Goal: Task Accomplishment & Management: Use online tool/utility

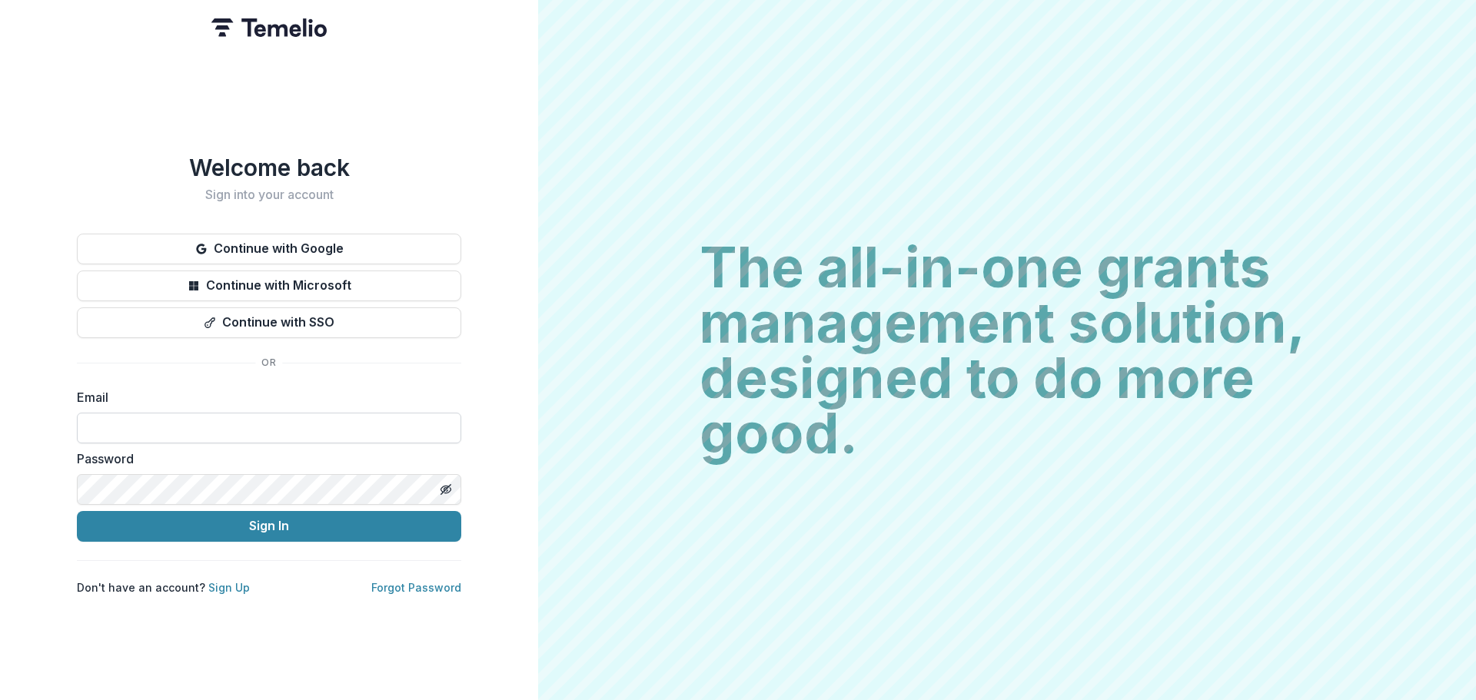
click at [96, 413] on input at bounding box center [269, 428] width 384 height 31
type input "**********"
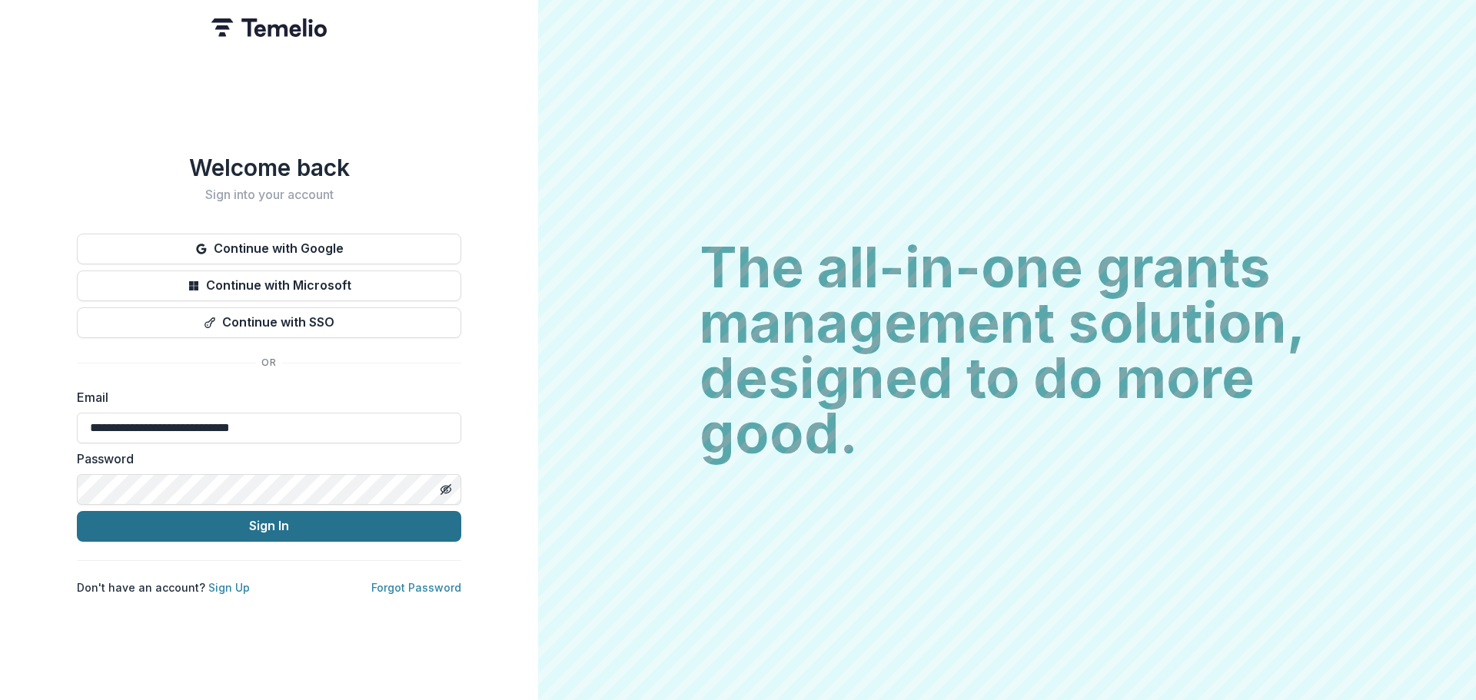
click at [281, 518] on button "Sign In" at bounding box center [269, 526] width 384 height 31
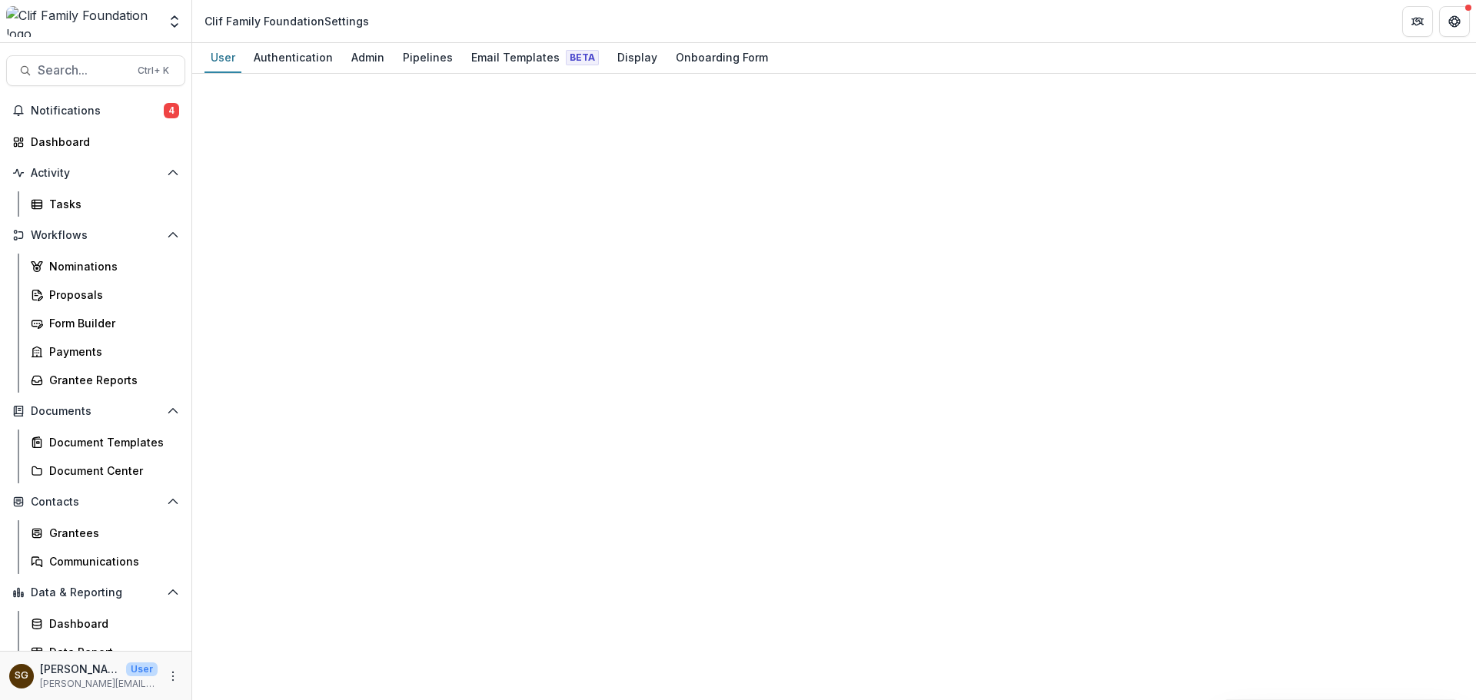
select select "****"
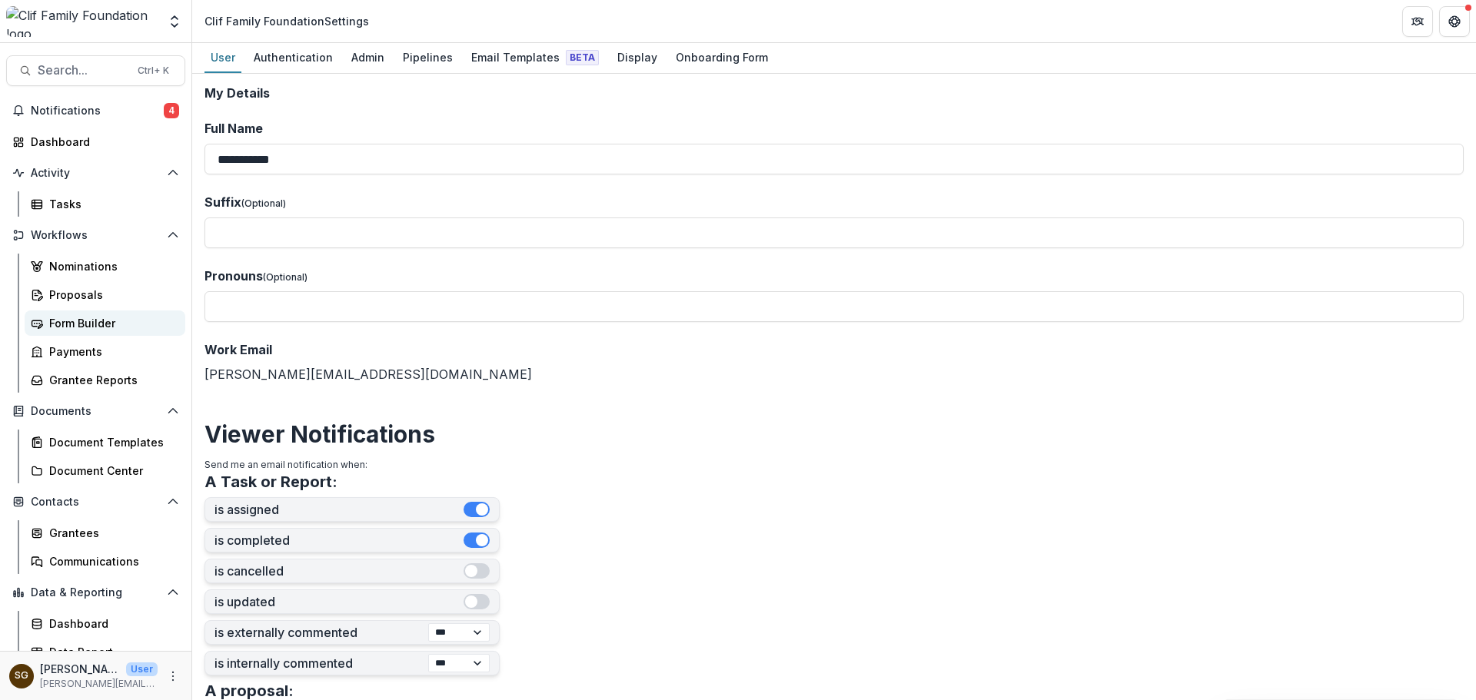
click at [67, 323] on div "Form Builder" at bounding box center [111, 323] width 124 height 16
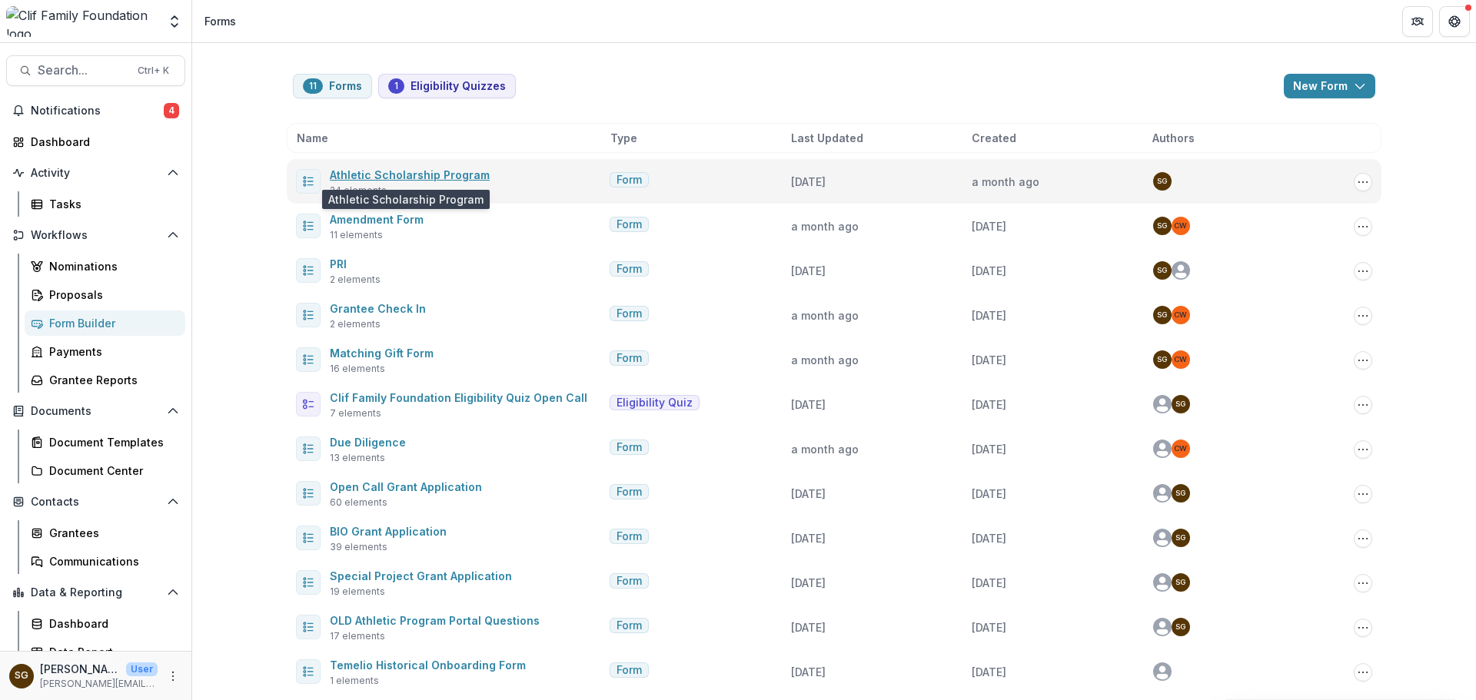
click at [391, 169] on link "Athletic Scholarship Program" at bounding box center [410, 174] width 160 height 13
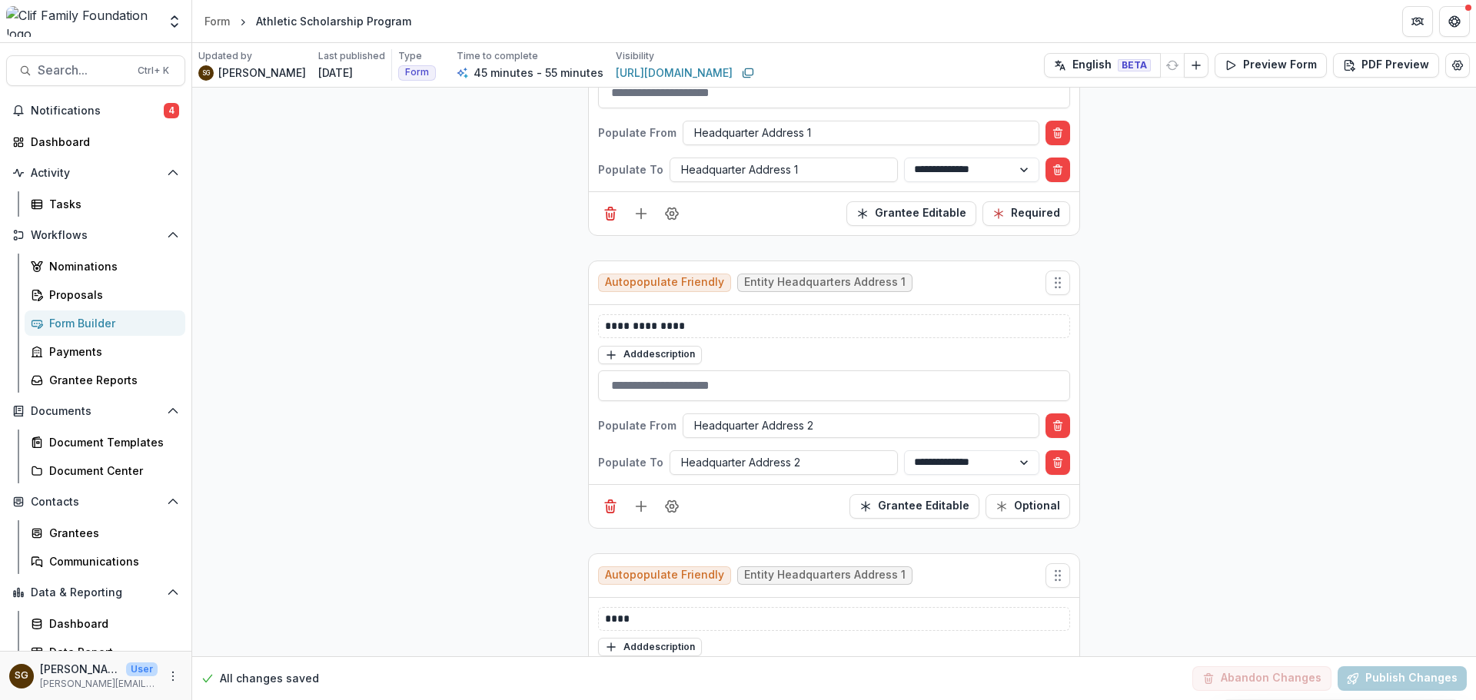
scroll to position [1614, 0]
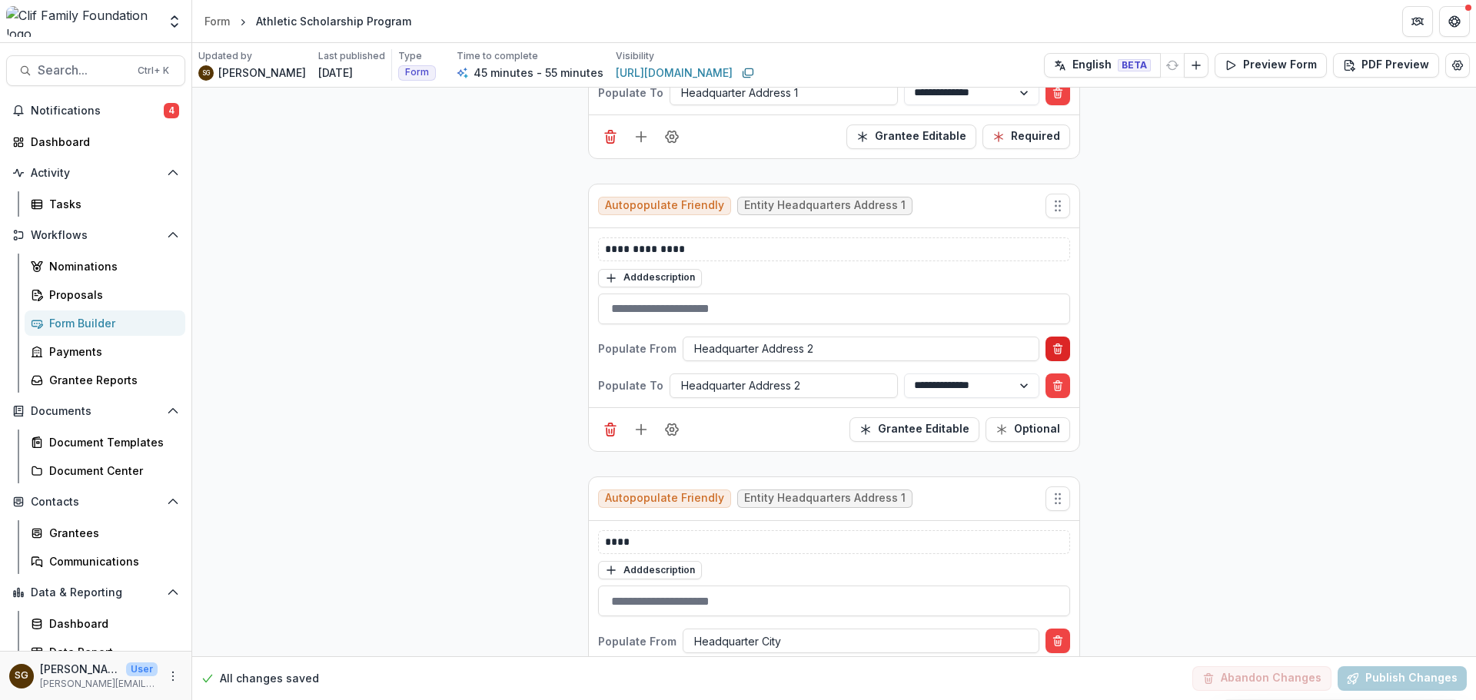
click at [1059, 349] on line "Delete condition" at bounding box center [1059, 349] width 0 height 3
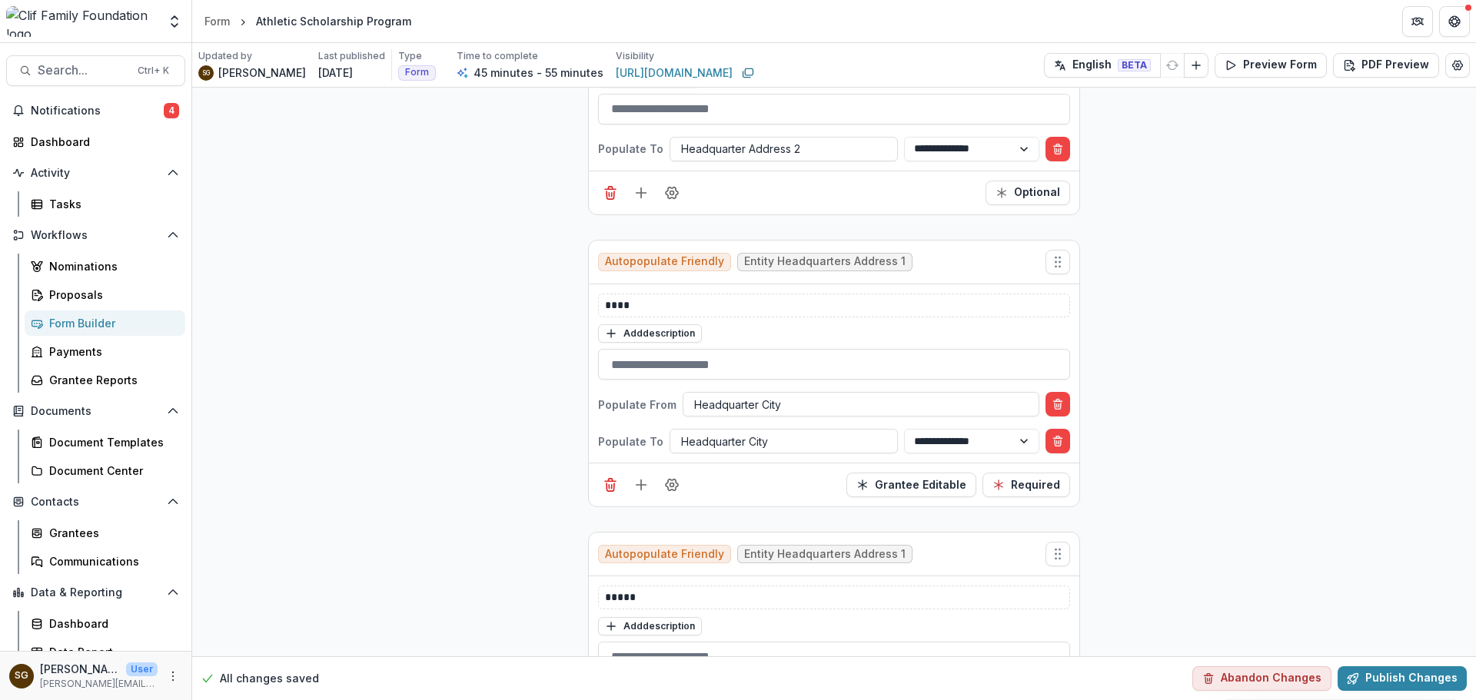
scroll to position [1845, 0]
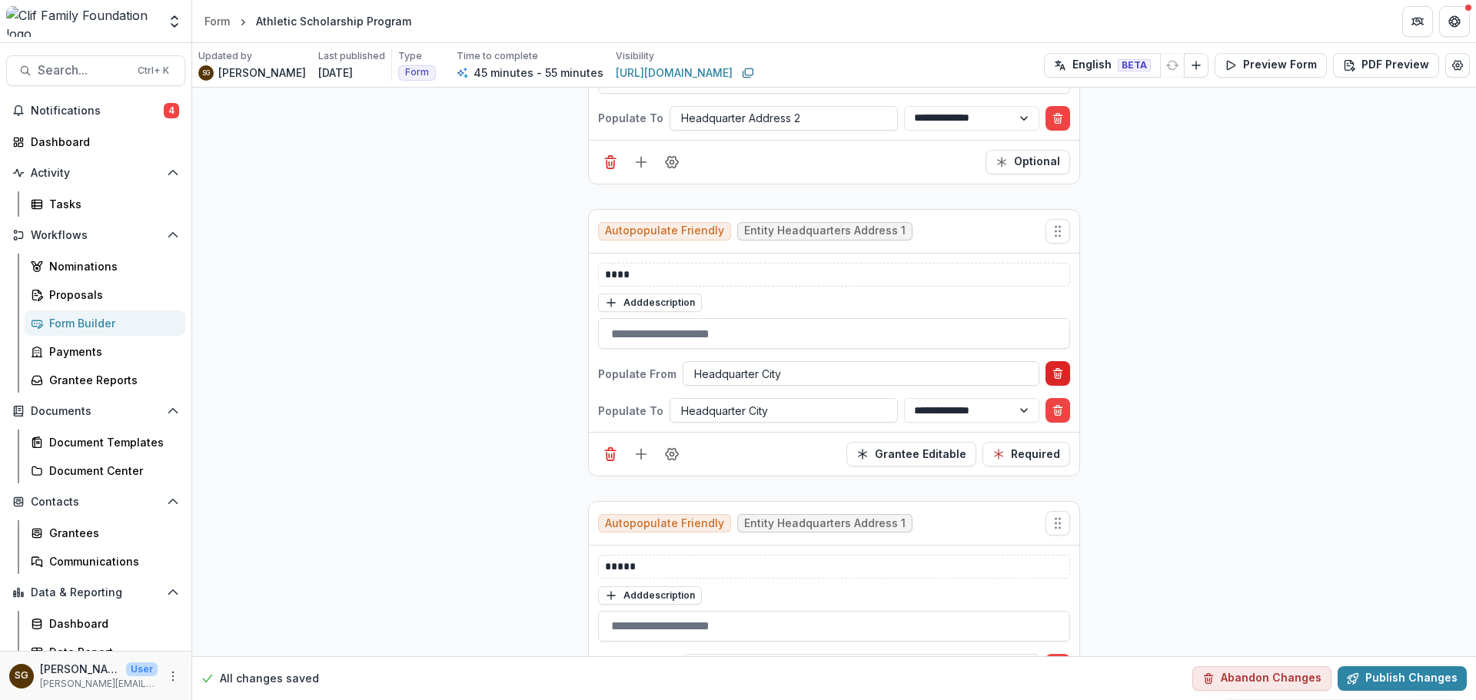
click at [1051, 366] on button "Delete condition" at bounding box center [1057, 373] width 25 height 25
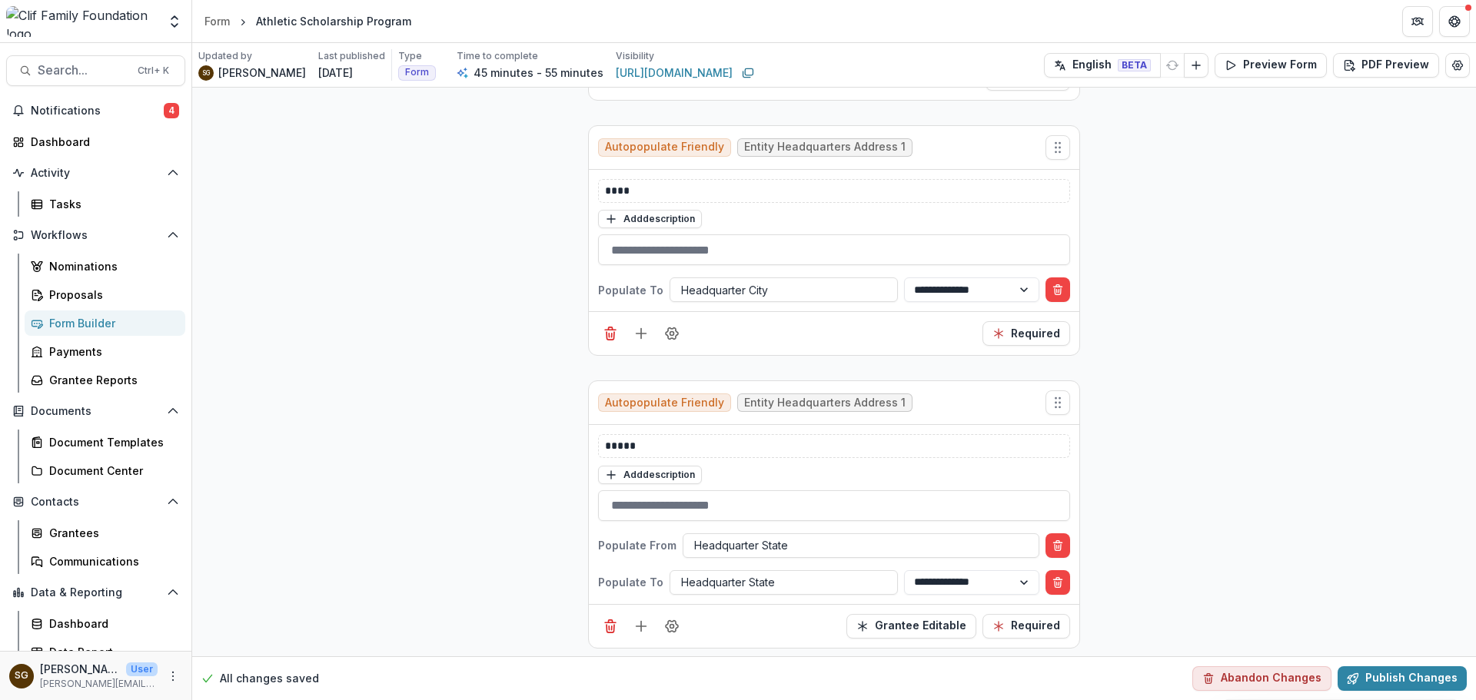
scroll to position [2076, 0]
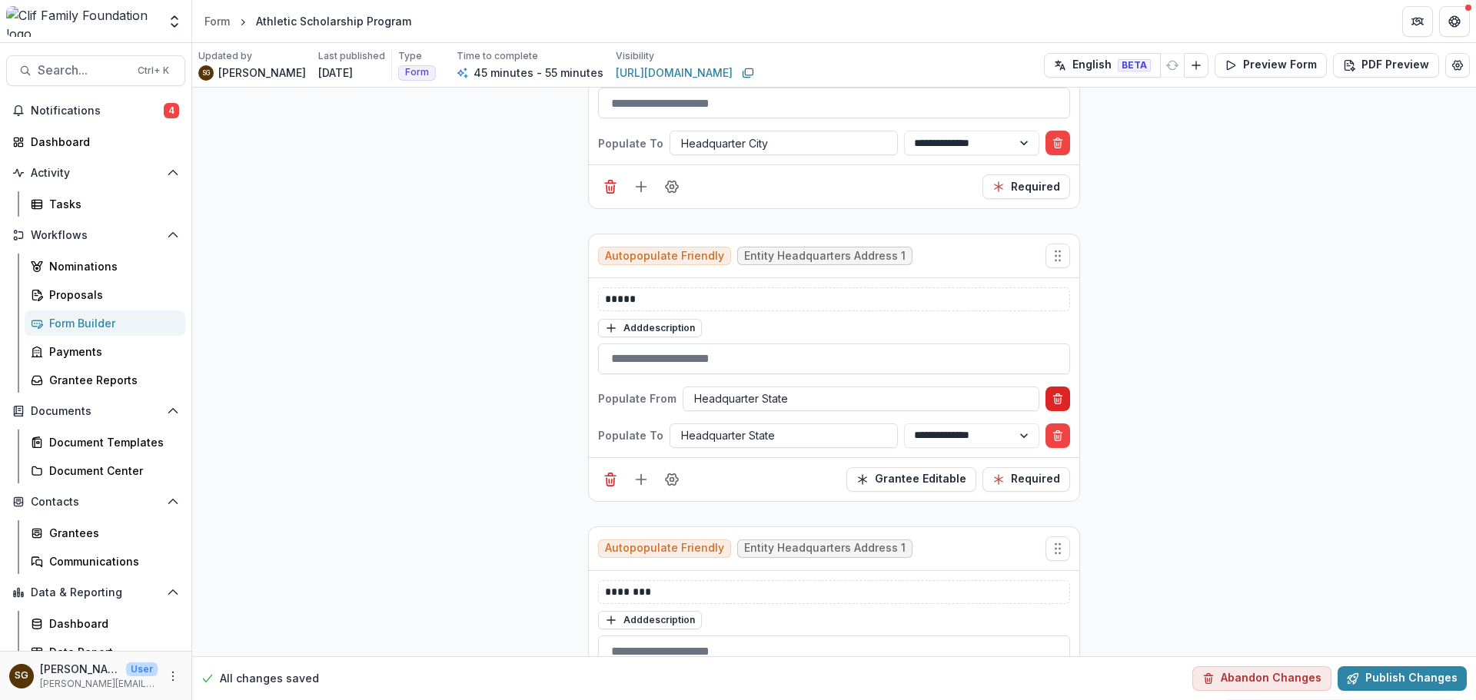
click at [1060, 397] on icon "Delete condition" at bounding box center [1058, 399] width 12 height 12
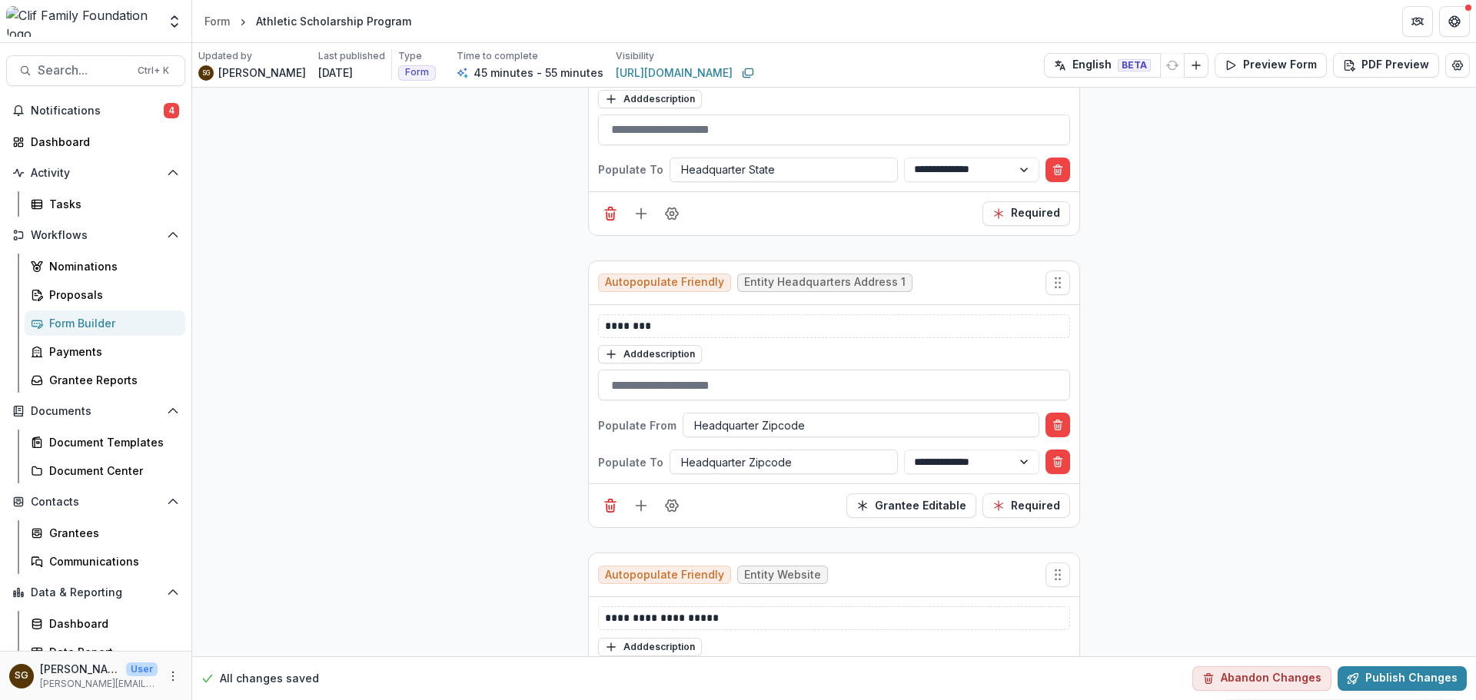
scroll to position [2306, 0]
click at [1060, 419] on icon "Delete condition" at bounding box center [1058, 423] width 12 height 12
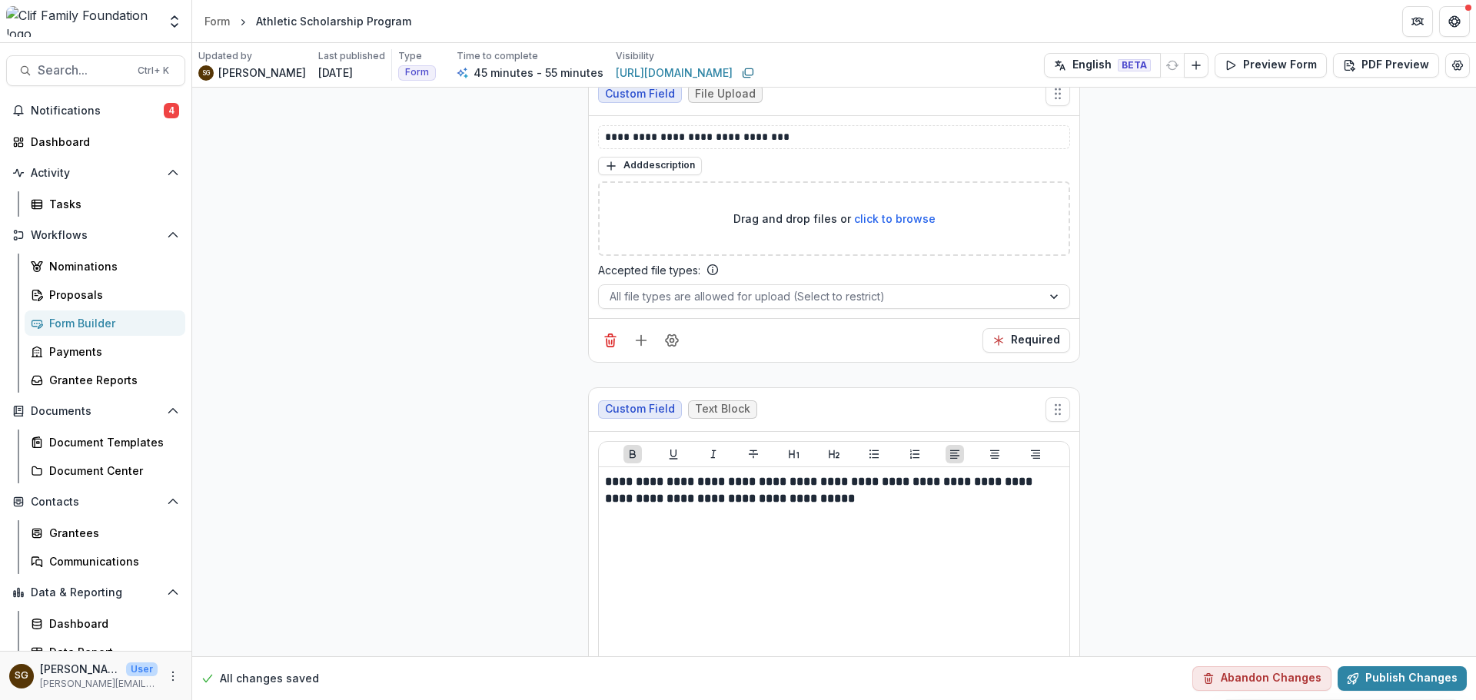
scroll to position [6457, 0]
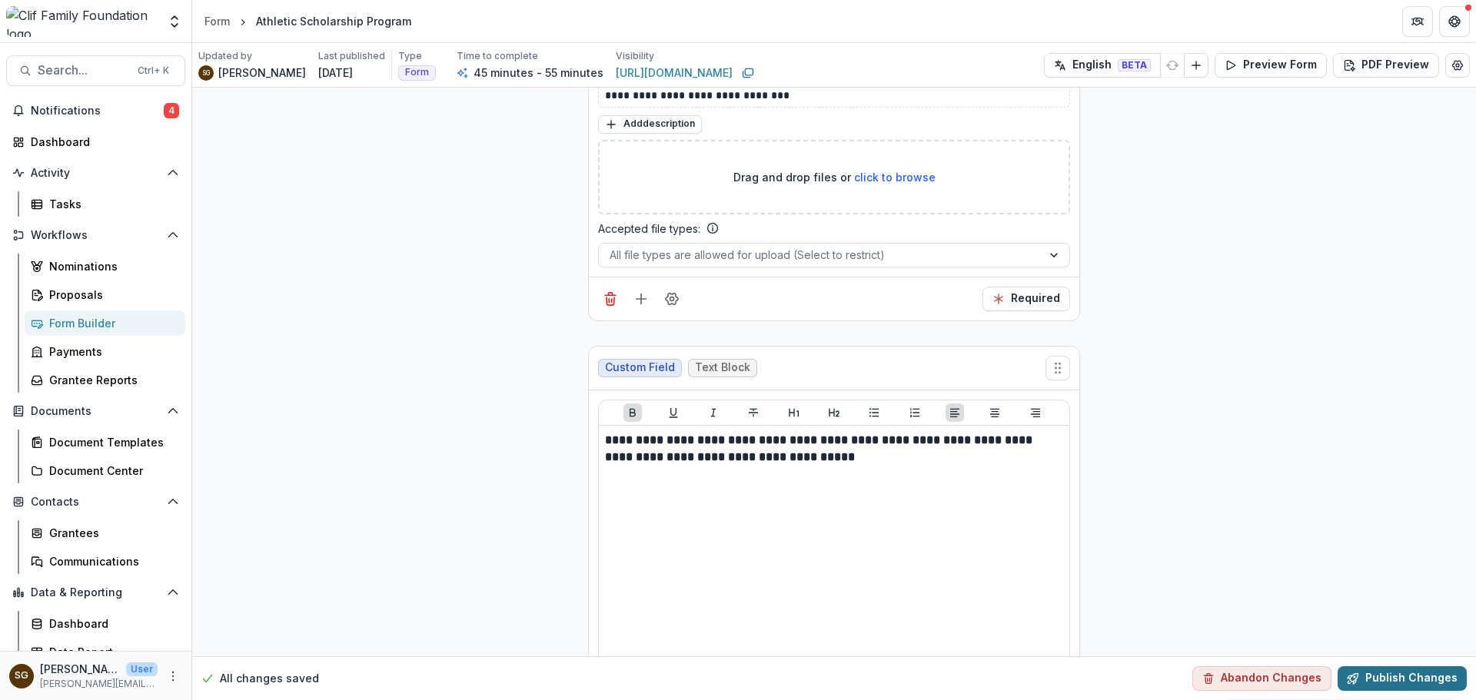
click at [1368, 673] on button "Publish Changes" at bounding box center [1402, 679] width 129 height 25
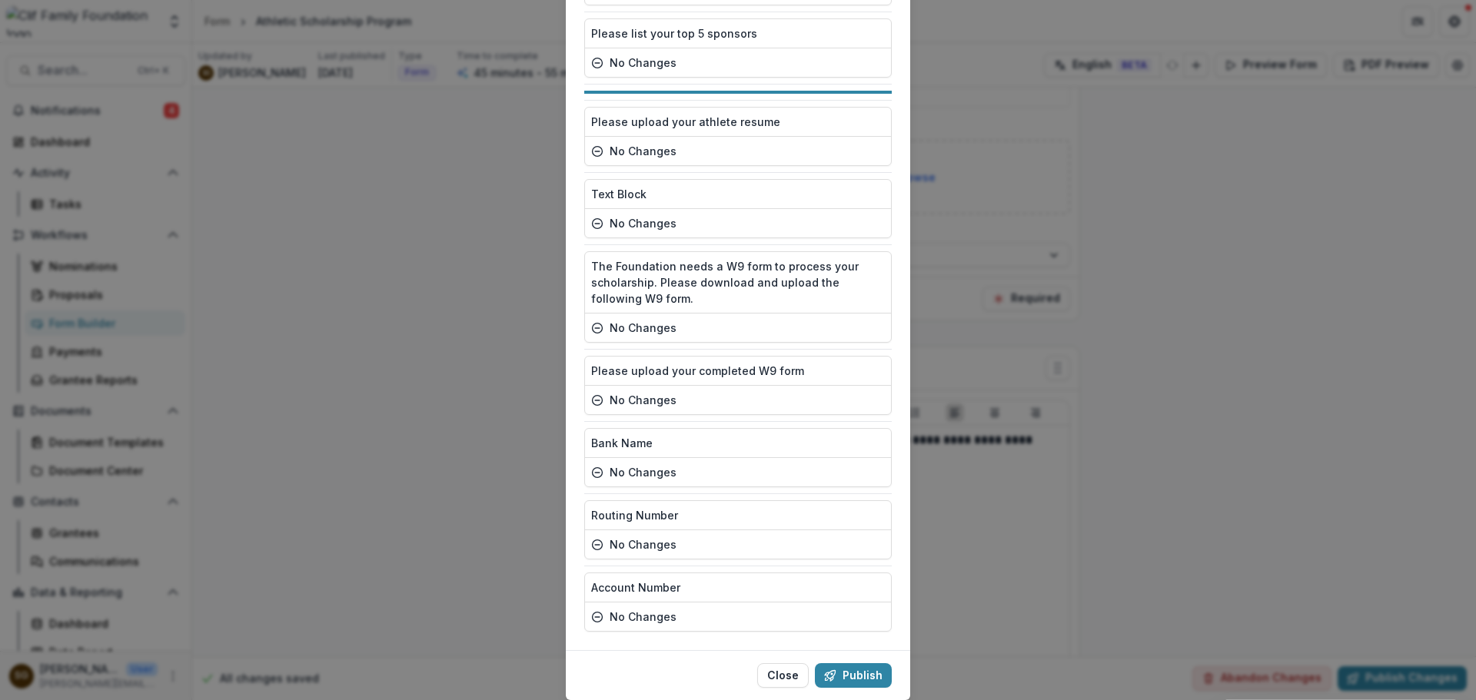
scroll to position [1462, 0]
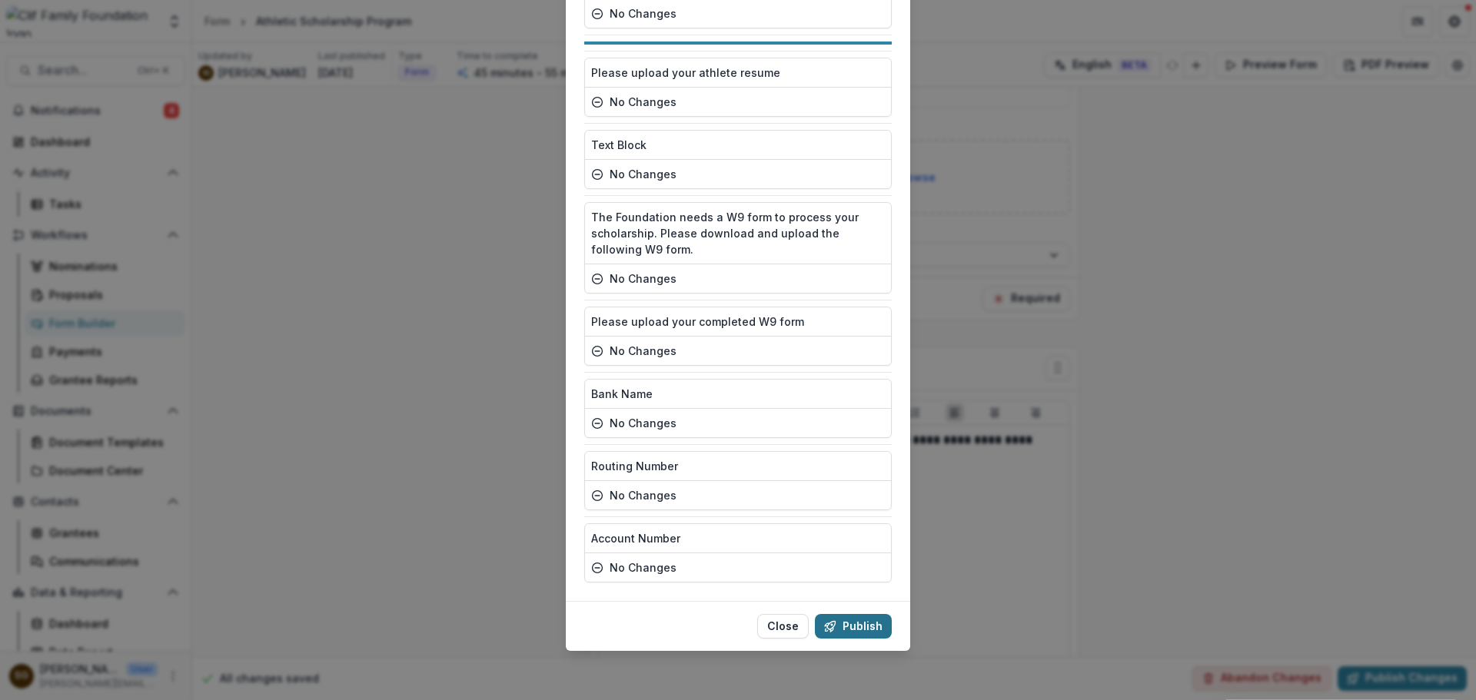
click at [857, 627] on button "Publish" at bounding box center [853, 626] width 77 height 25
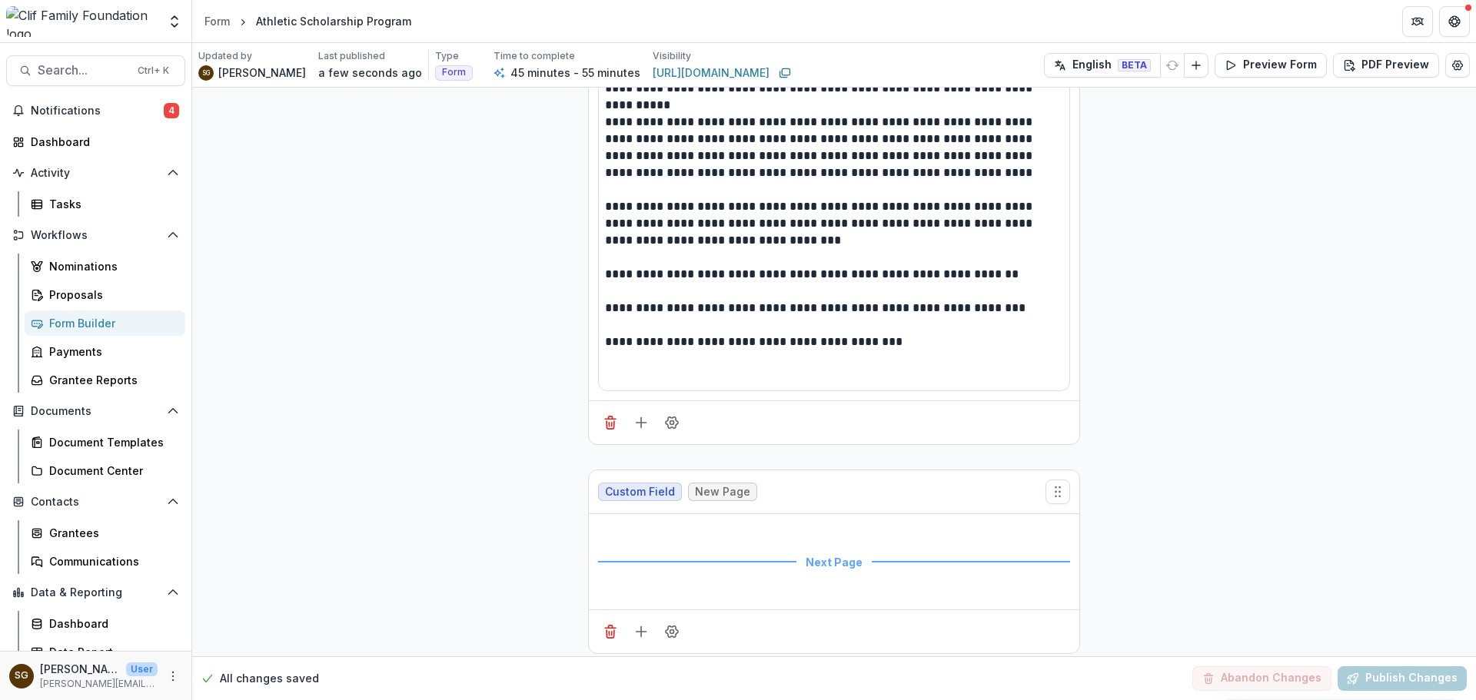
scroll to position [0, 0]
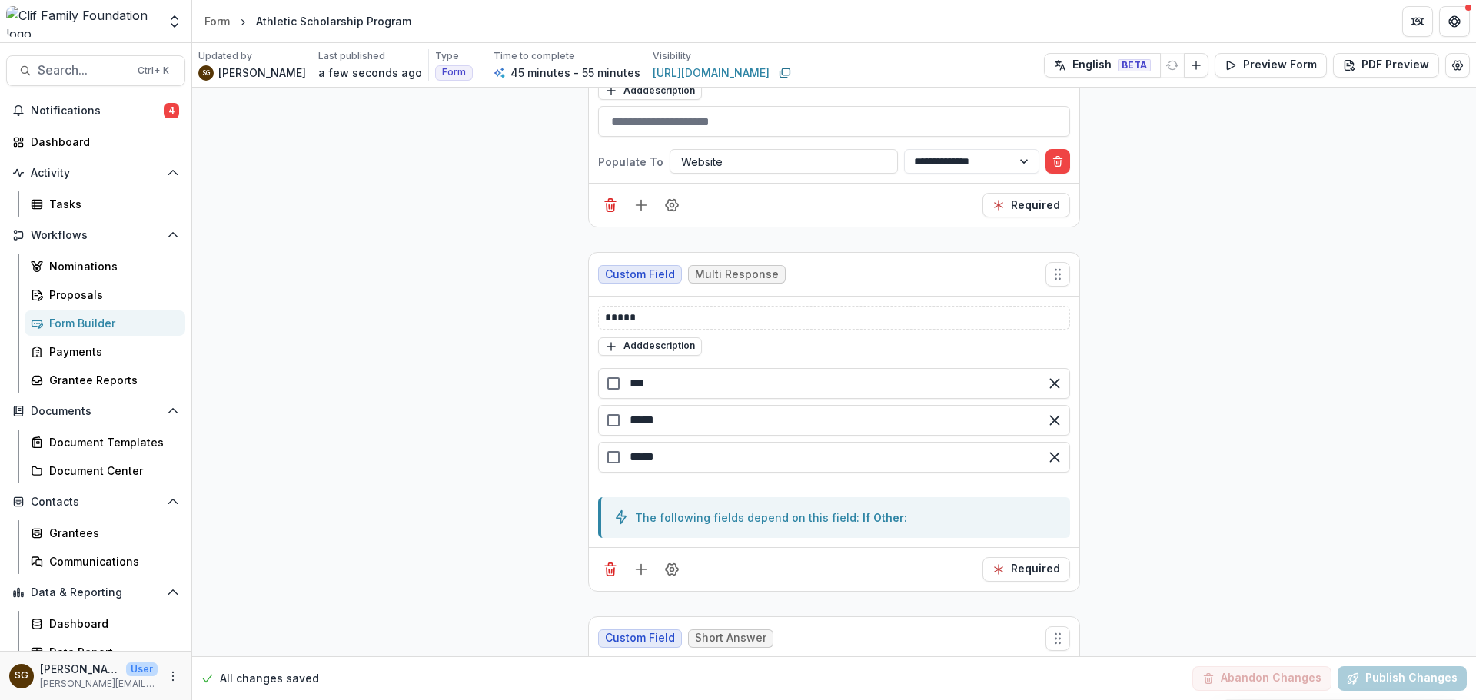
scroll to position [2844, 0]
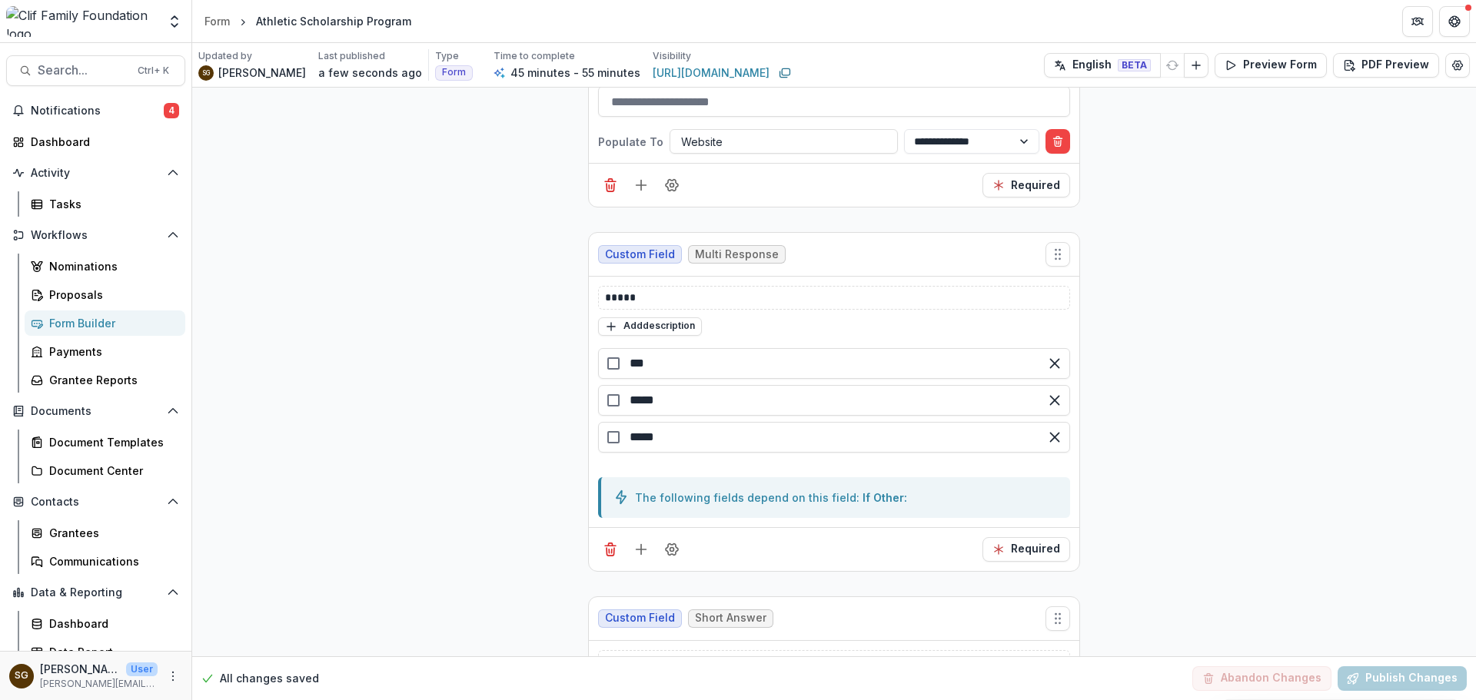
click at [61, 322] on div "Form Builder" at bounding box center [111, 323] width 124 height 16
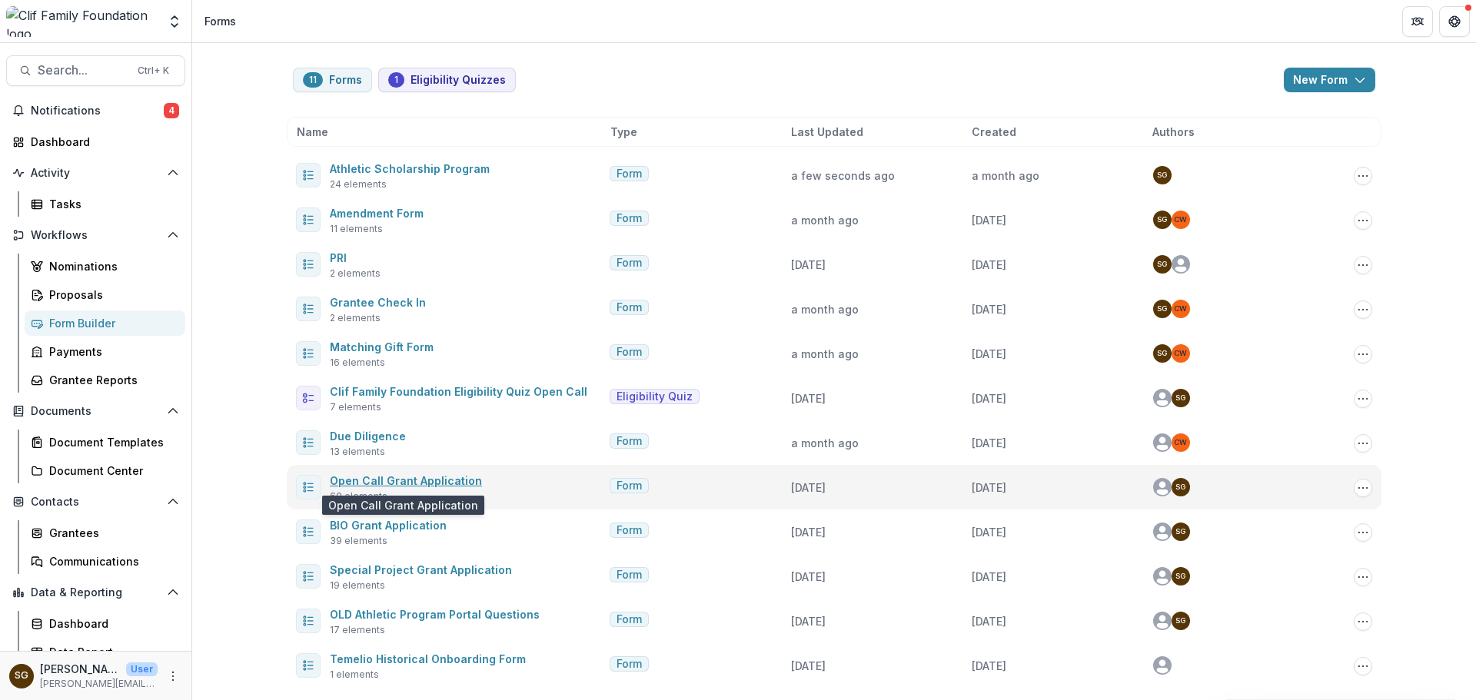
click at [394, 477] on link "Open Call Grant Application" at bounding box center [406, 480] width 152 height 13
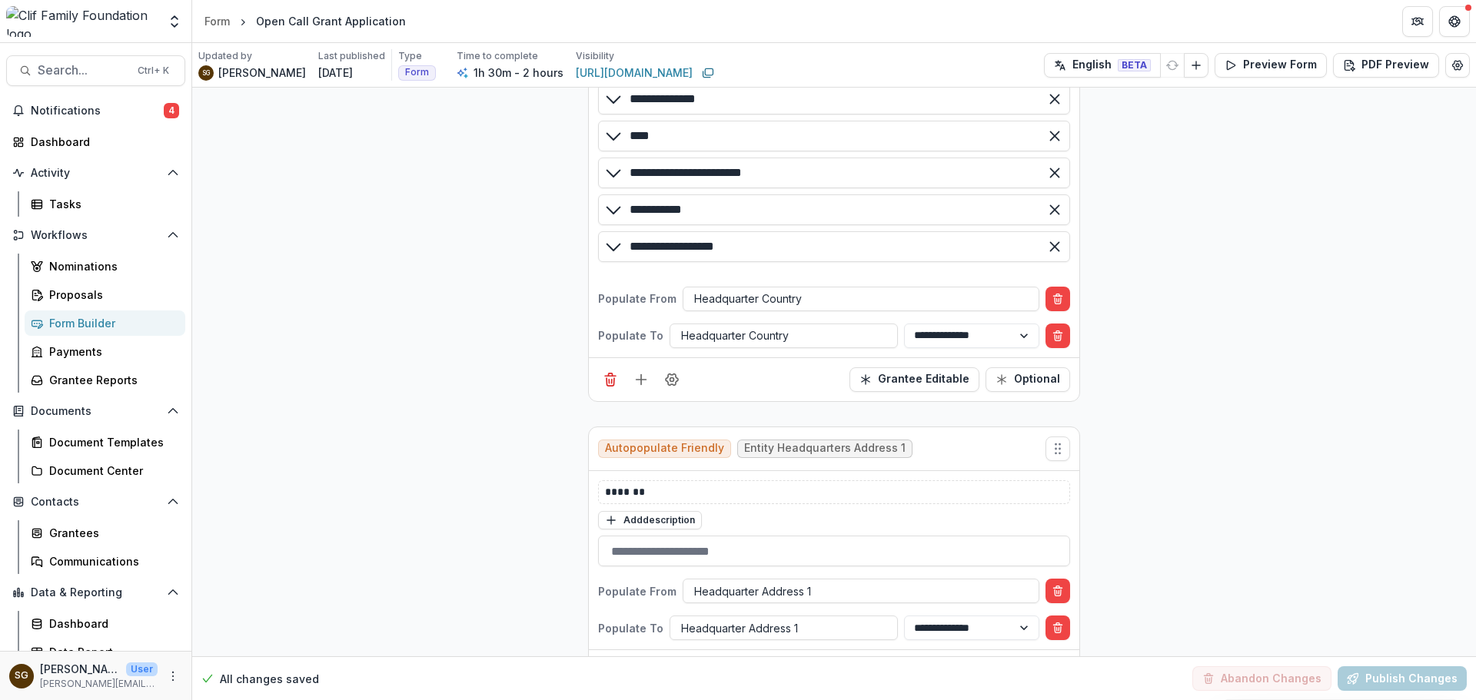
scroll to position [8302, 0]
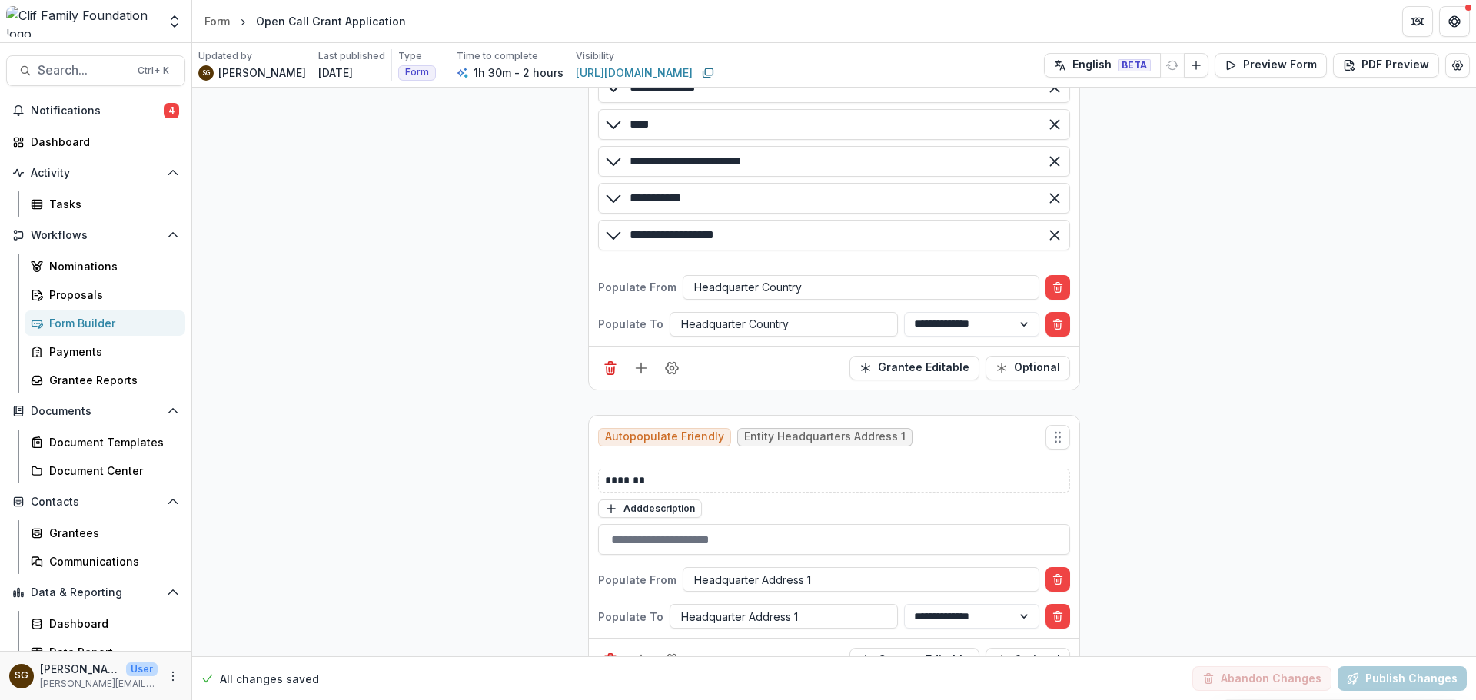
click at [67, 314] on link "Form Builder" at bounding box center [105, 323] width 161 height 25
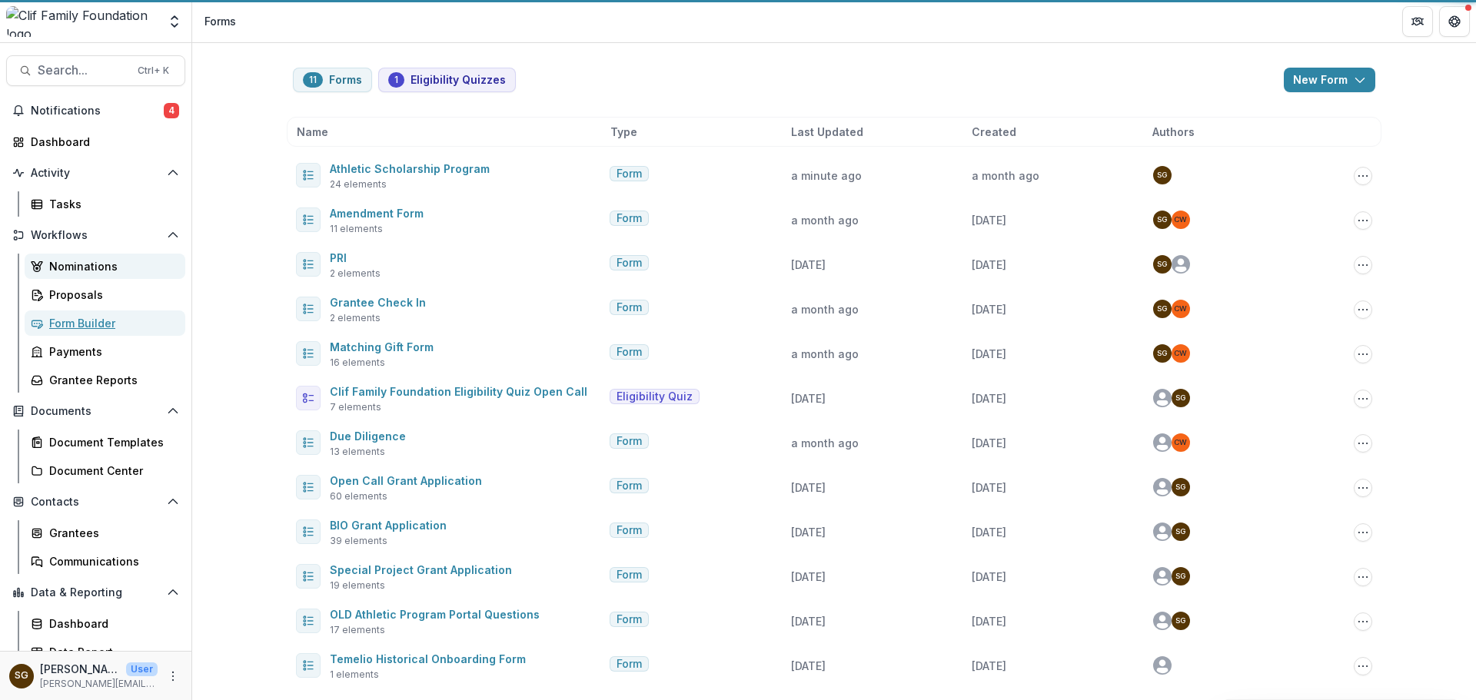
scroll to position [6, 0]
